Goal: Information Seeking & Learning: Understand process/instructions

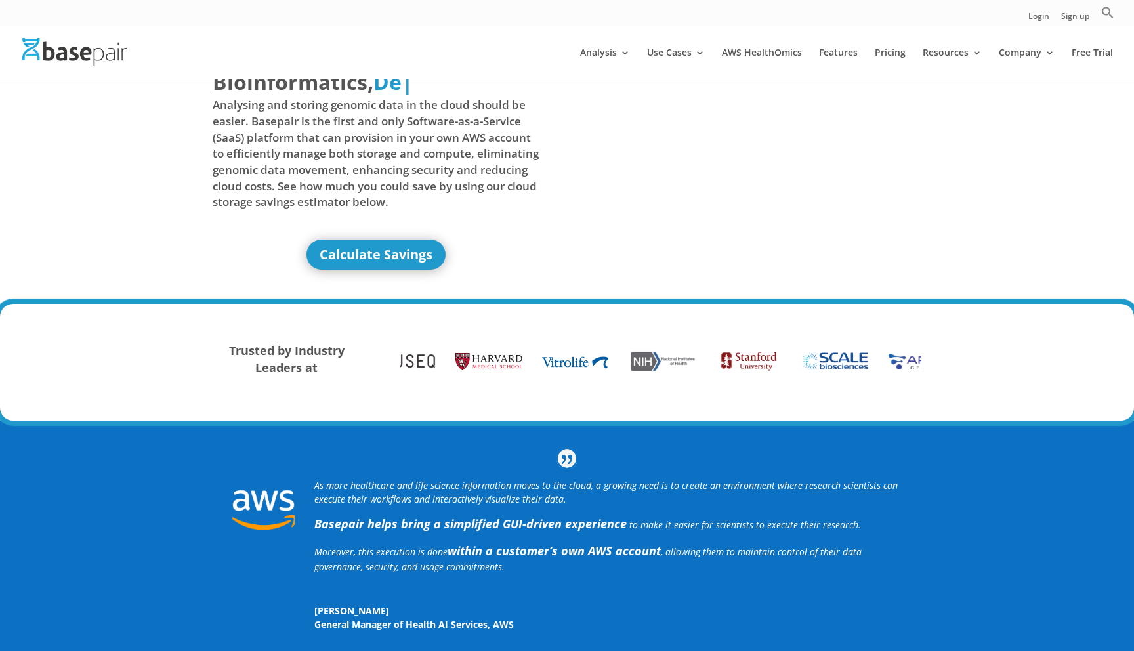
scroll to position [30, 0]
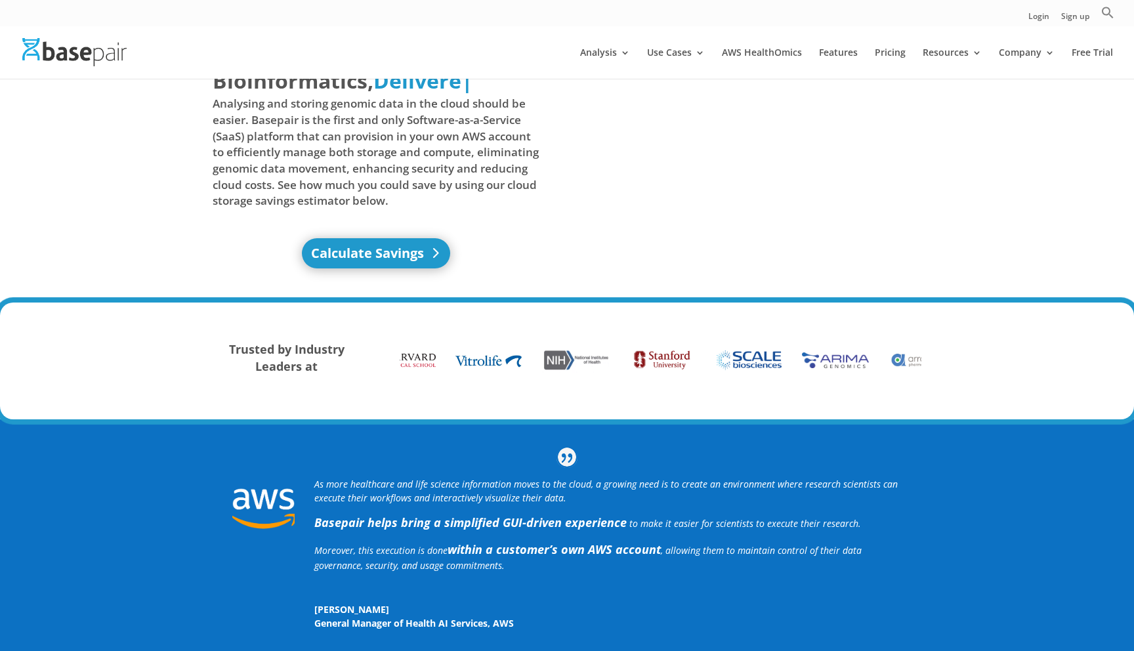
click at [382, 262] on link "Calculate Savings" at bounding box center [376, 253] width 148 height 30
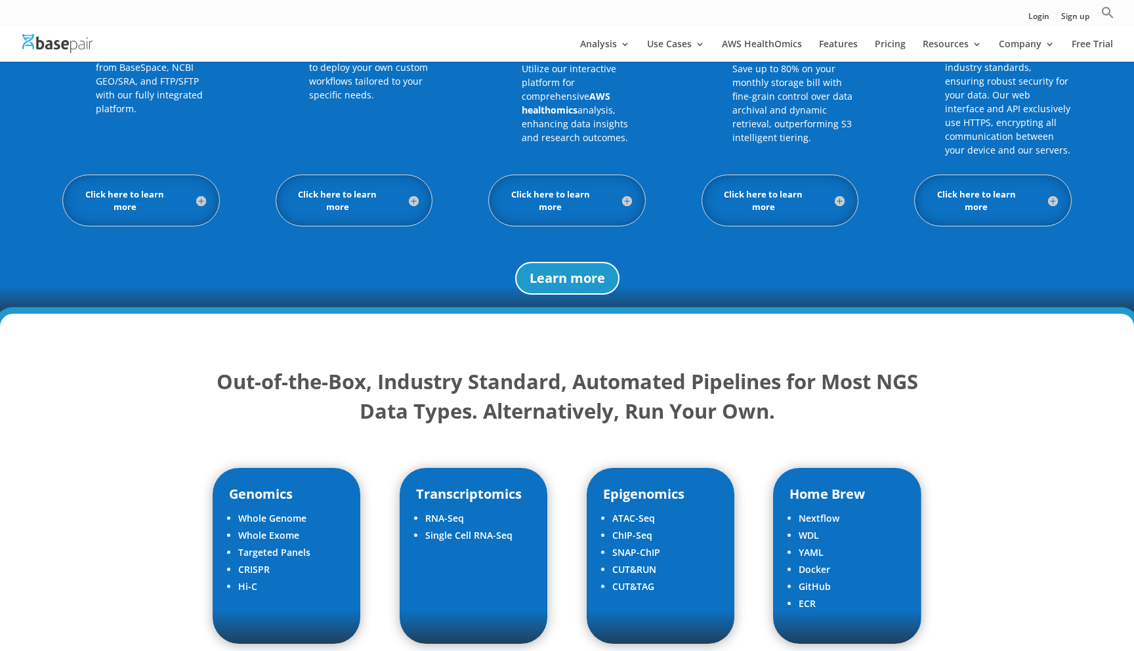
scroll to position [1306, 0]
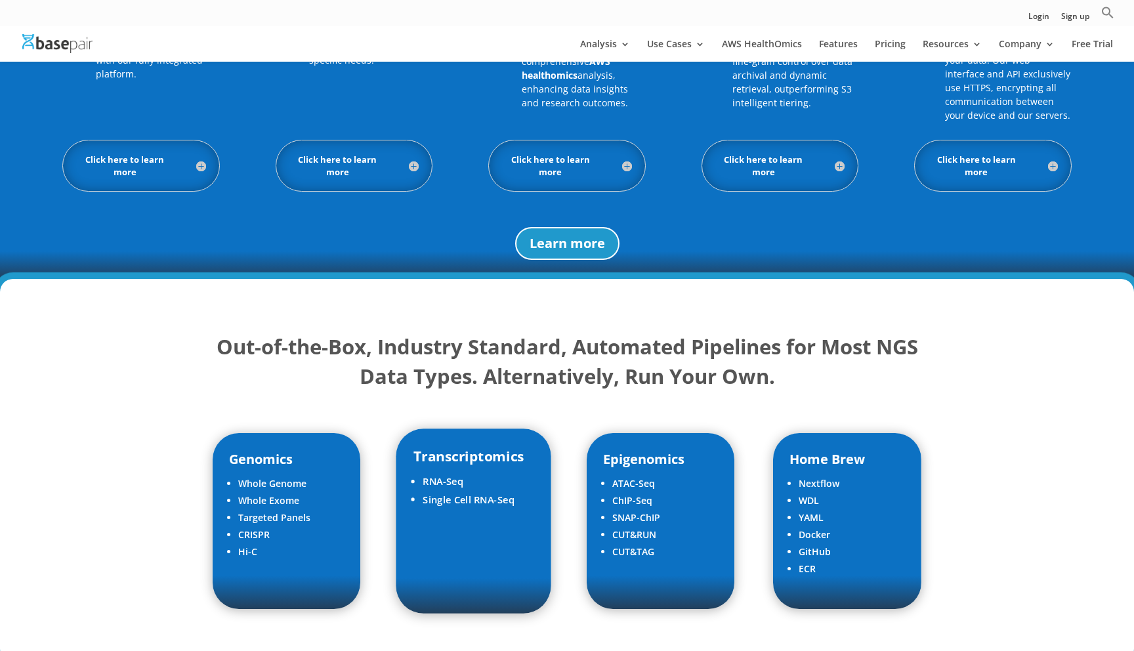
click at [457, 539] on div "Transcriptomics RNA-Seq Single Cell RNA-Seq" at bounding box center [473, 521] width 155 height 184
click at [451, 545] on div "Transcriptomics RNA-Seq Single Cell RNA-Seq" at bounding box center [473, 521] width 155 height 184
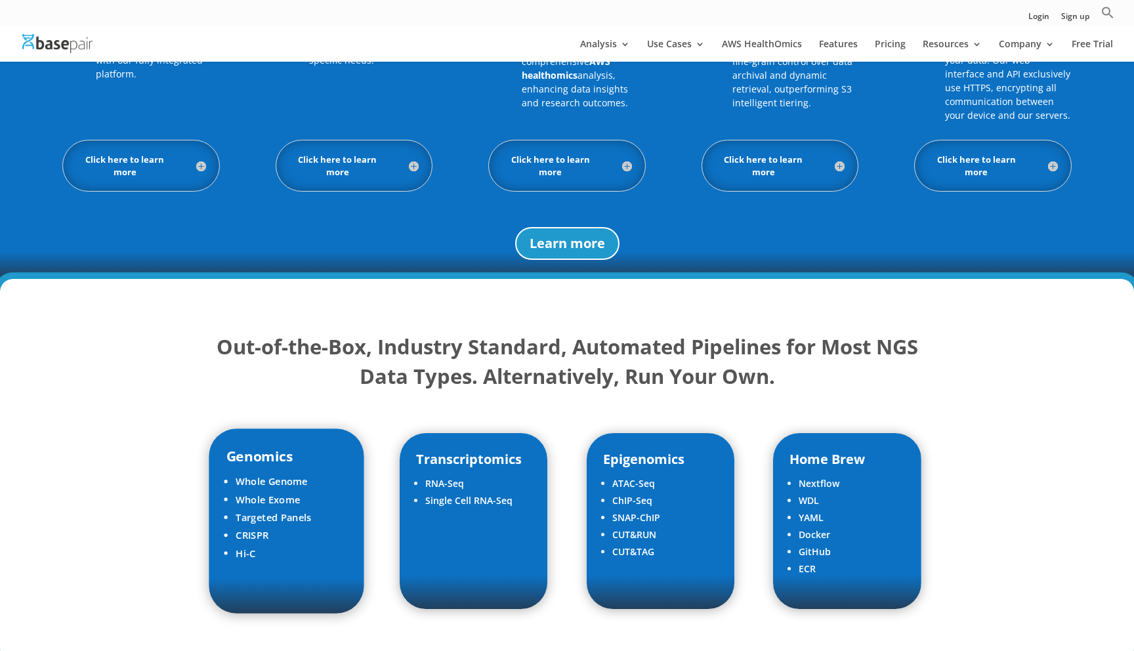
click at [305, 529] on li "CRISPR" at bounding box center [292, 536] width 112 height 18
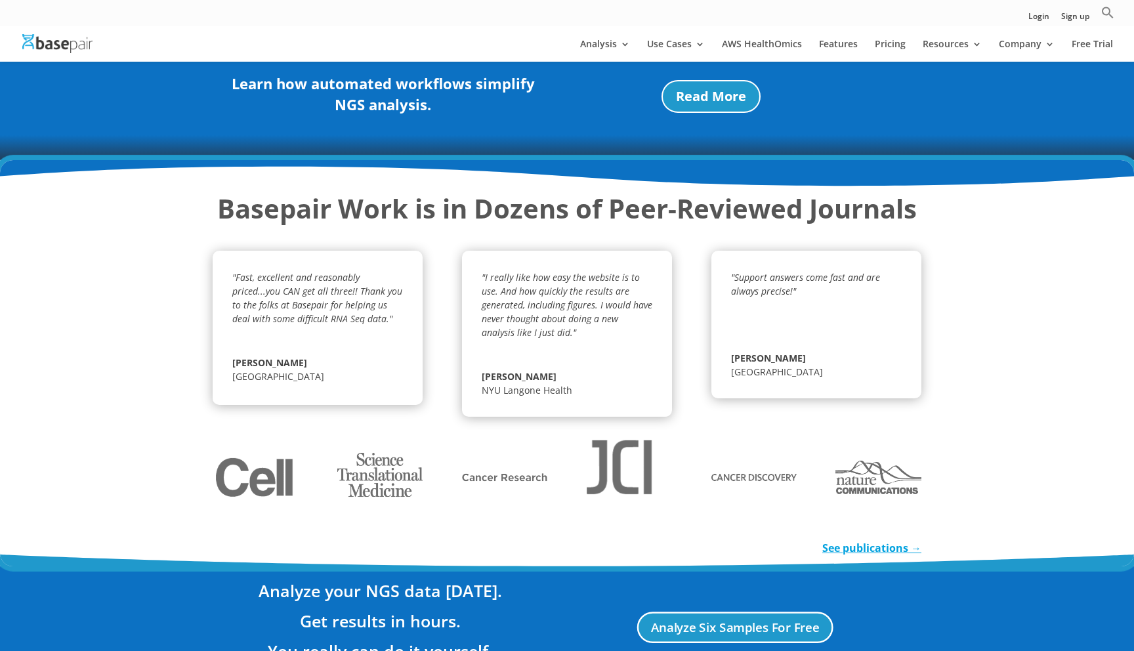
scroll to position [1937, 0]
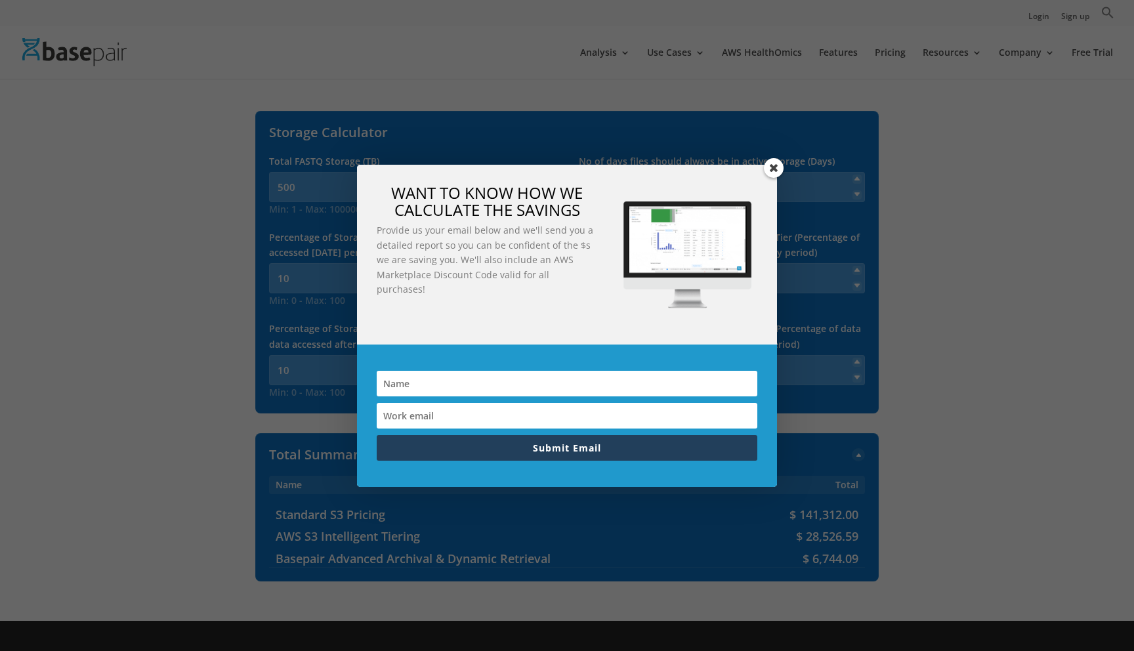
click at [776, 173] on span at bounding box center [774, 168] width 20 height 20
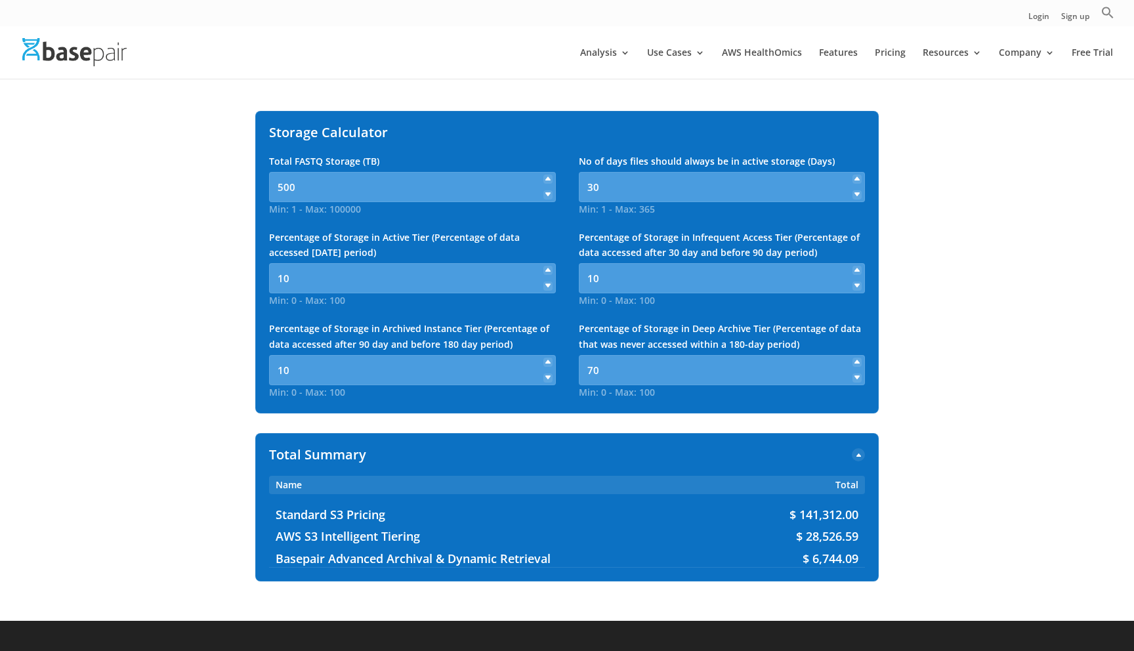
click at [549, 195] on icon at bounding box center [547, 194] width 5 height 5
drag, startPoint x: 314, startPoint y: 183, endPoint x: 302, endPoint y: 186, distance: 12.3
click at [302, 186] on input "499" at bounding box center [412, 187] width 287 height 30
type input "4"
click at [770, 51] on link "AWS HealthOmics" at bounding box center [762, 63] width 80 height 31
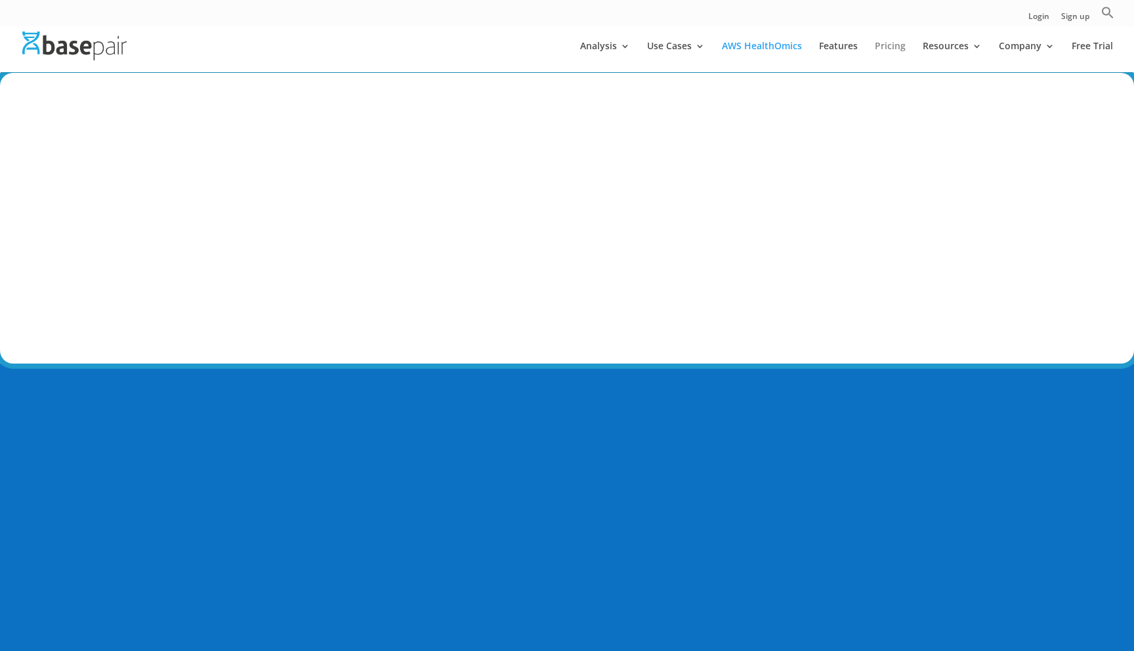
click at [887, 45] on link "Pricing" at bounding box center [889, 56] width 31 height 31
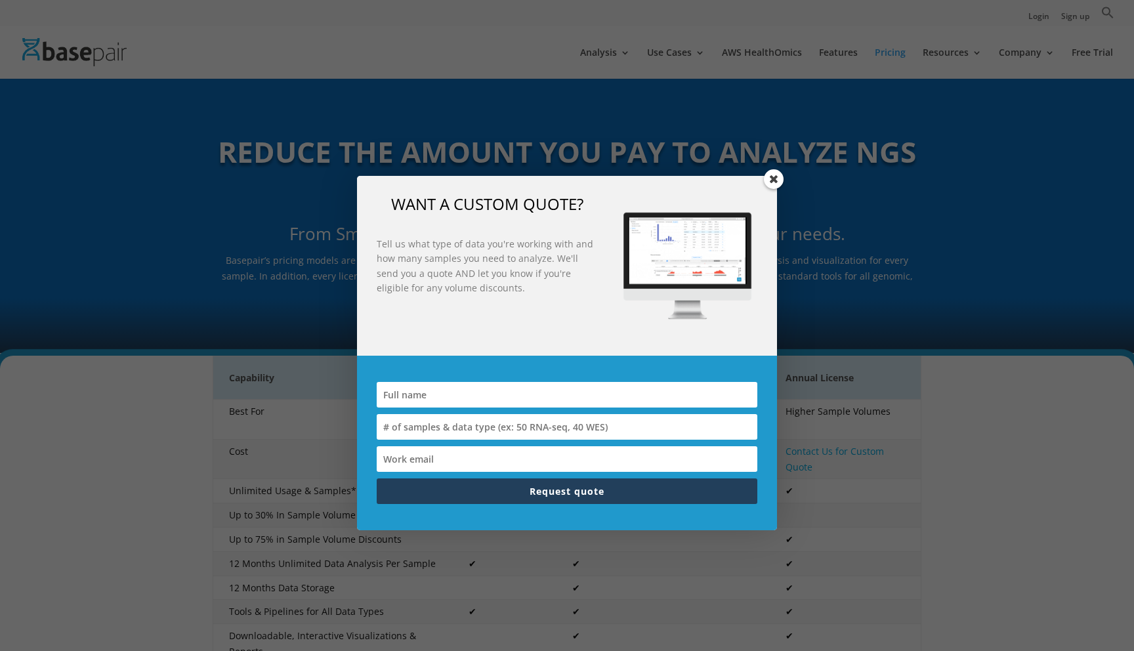
click at [777, 186] on span at bounding box center [774, 179] width 20 height 20
